Goal: Task Accomplishment & Management: Manage account settings

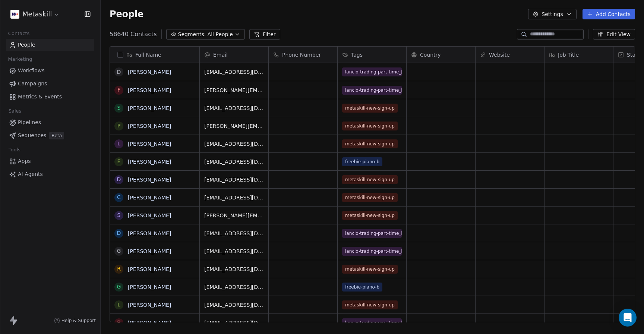
scroll to position [294, 543]
click at [41, 11] on html "Metaskill Contacts People Marketing Workflows Campaigns Metrics & Events Sales …" at bounding box center [322, 167] width 644 height 334
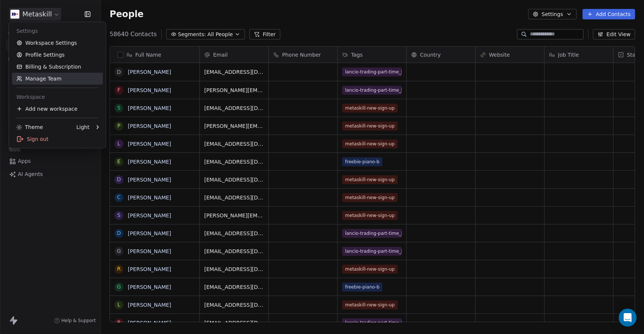
click at [43, 78] on link "Manage Team" at bounding box center [57, 79] width 91 height 12
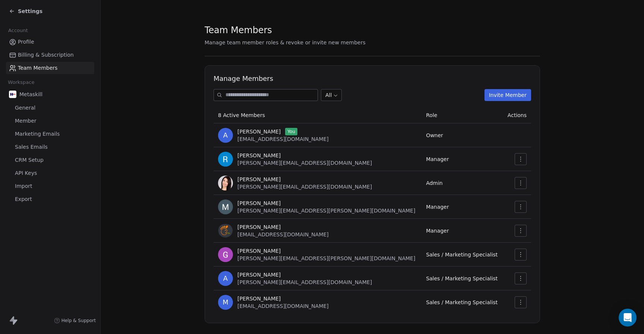
scroll to position [13, 0]
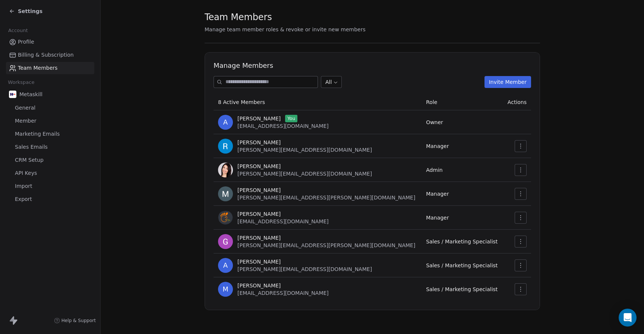
click at [519, 192] on icon "button" at bounding box center [521, 194] width 6 height 6
click at [523, 207] on div "Update" at bounding box center [544, 210] width 53 height 12
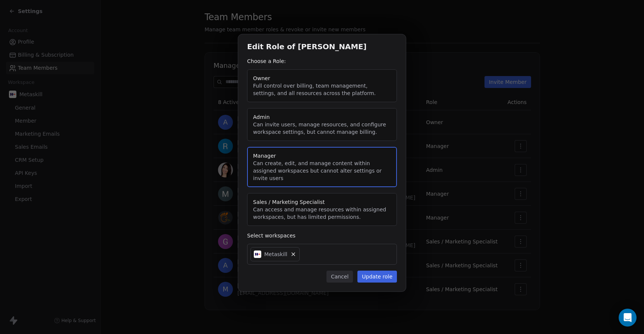
click at [292, 124] on button "Admin Can invite users, manage resources, and configure workspace settings, but…" at bounding box center [322, 124] width 150 height 33
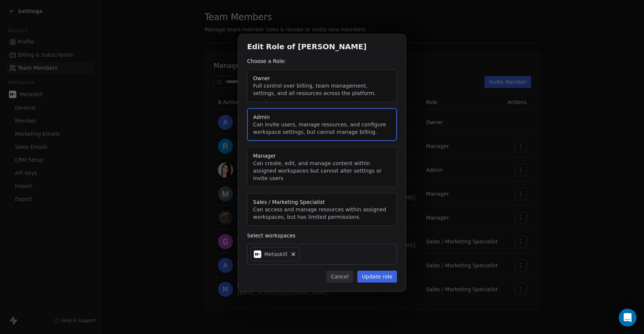
click at [385, 273] on button "Update role" at bounding box center [376, 276] width 39 height 12
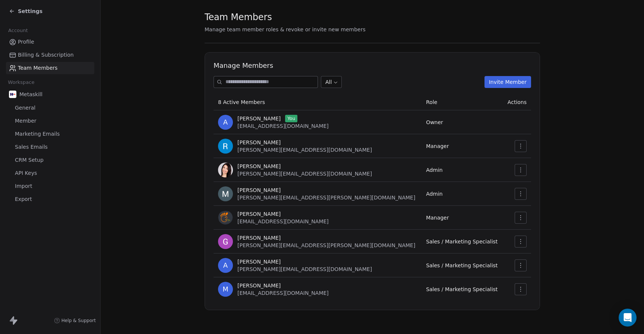
click at [520, 291] on icon "button" at bounding box center [520, 289] width 1 height 5
click at [527, 303] on div "Update" at bounding box center [544, 306] width 53 height 12
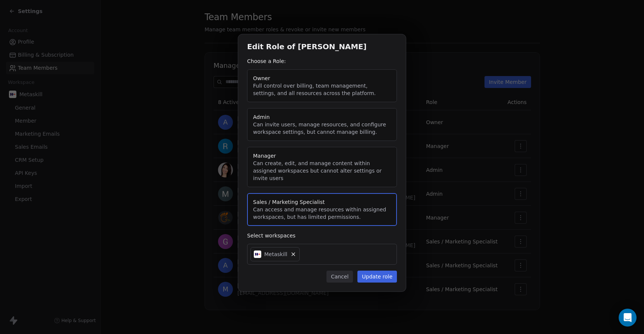
click at [297, 133] on button "Admin Can invite users, manage resources, and configure workspace settings, but…" at bounding box center [322, 124] width 150 height 33
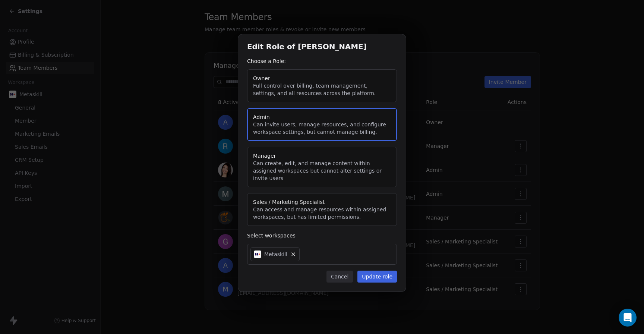
click at [380, 276] on button "Update role" at bounding box center [376, 276] width 39 height 12
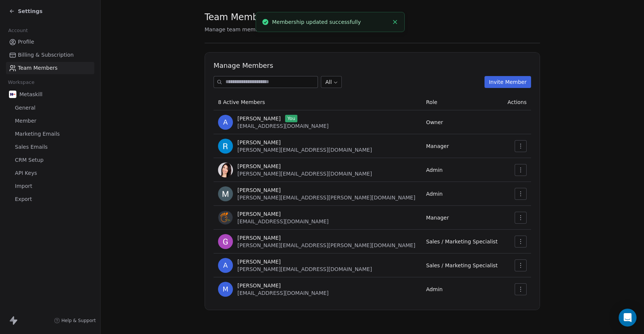
click at [605, 134] on section "Team Members Manage team member roles & revoke or invite new members Manage Mem…" at bounding box center [372, 160] width 543 height 347
click at [14, 11] on icon at bounding box center [12, 11] width 6 height 6
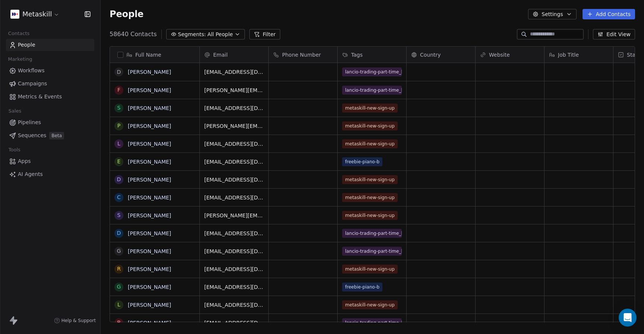
scroll to position [294, 543]
